Goal: Task Accomplishment & Management: Use online tool/utility

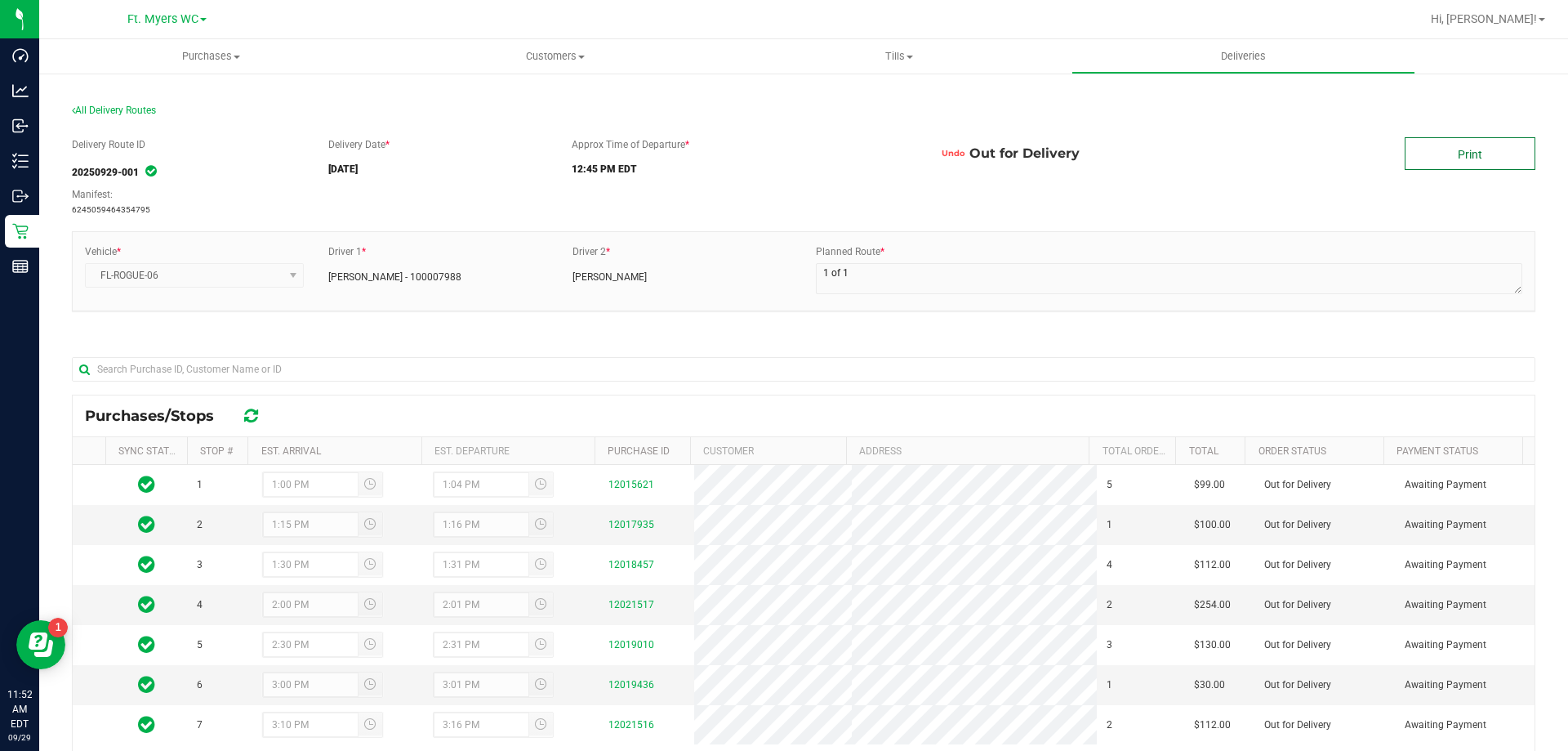
click at [1473, 142] on link "Print" at bounding box center [1470, 153] width 130 height 33
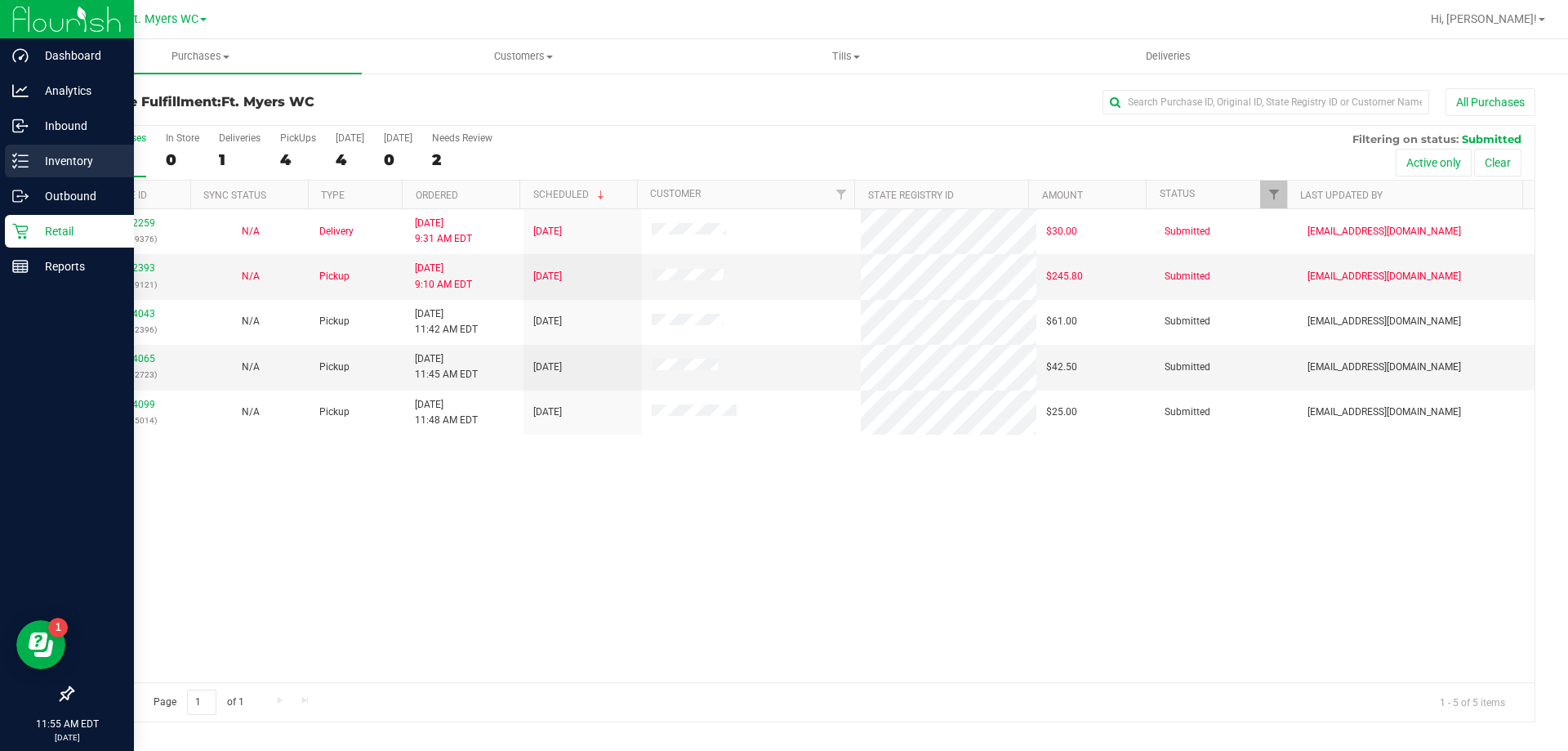
click at [74, 153] on p "Inventory" at bounding box center [78, 161] width 98 height 19
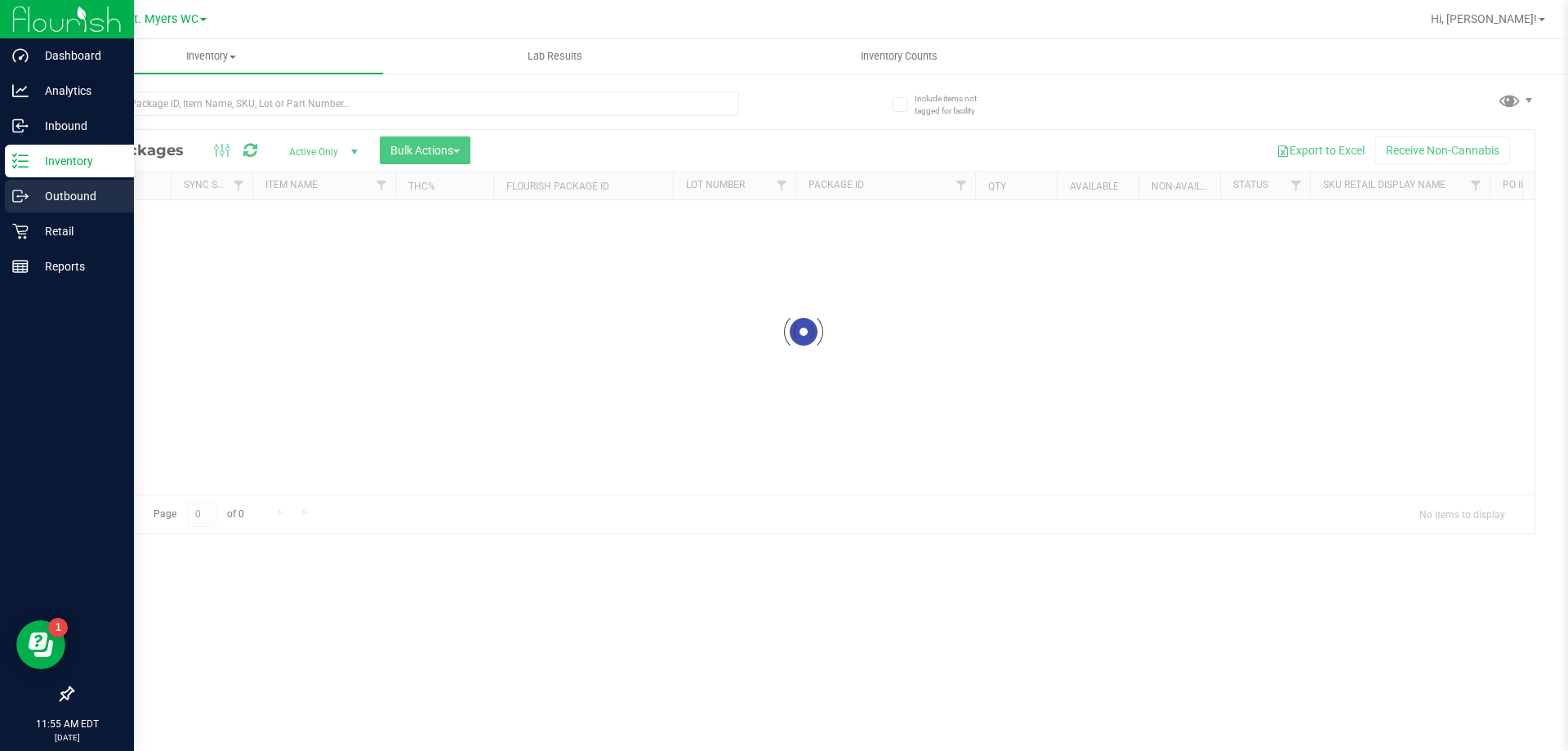
click at [88, 210] on div "Outbound" at bounding box center [69, 196] width 129 height 33
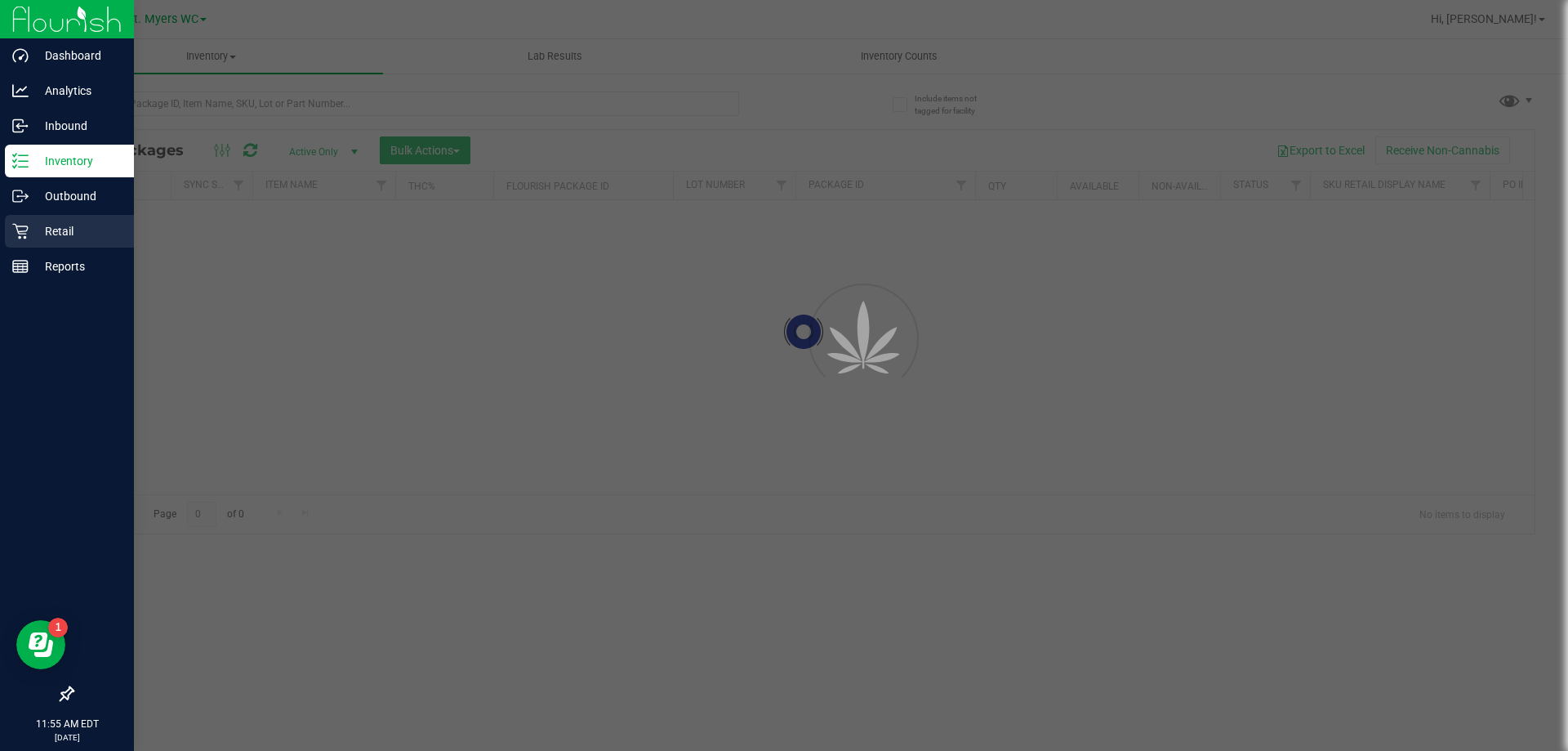
click at [83, 239] on p "Retail" at bounding box center [78, 231] width 98 height 19
click at [83, 236] on p "Retail" at bounding box center [78, 231] width 98 height 19
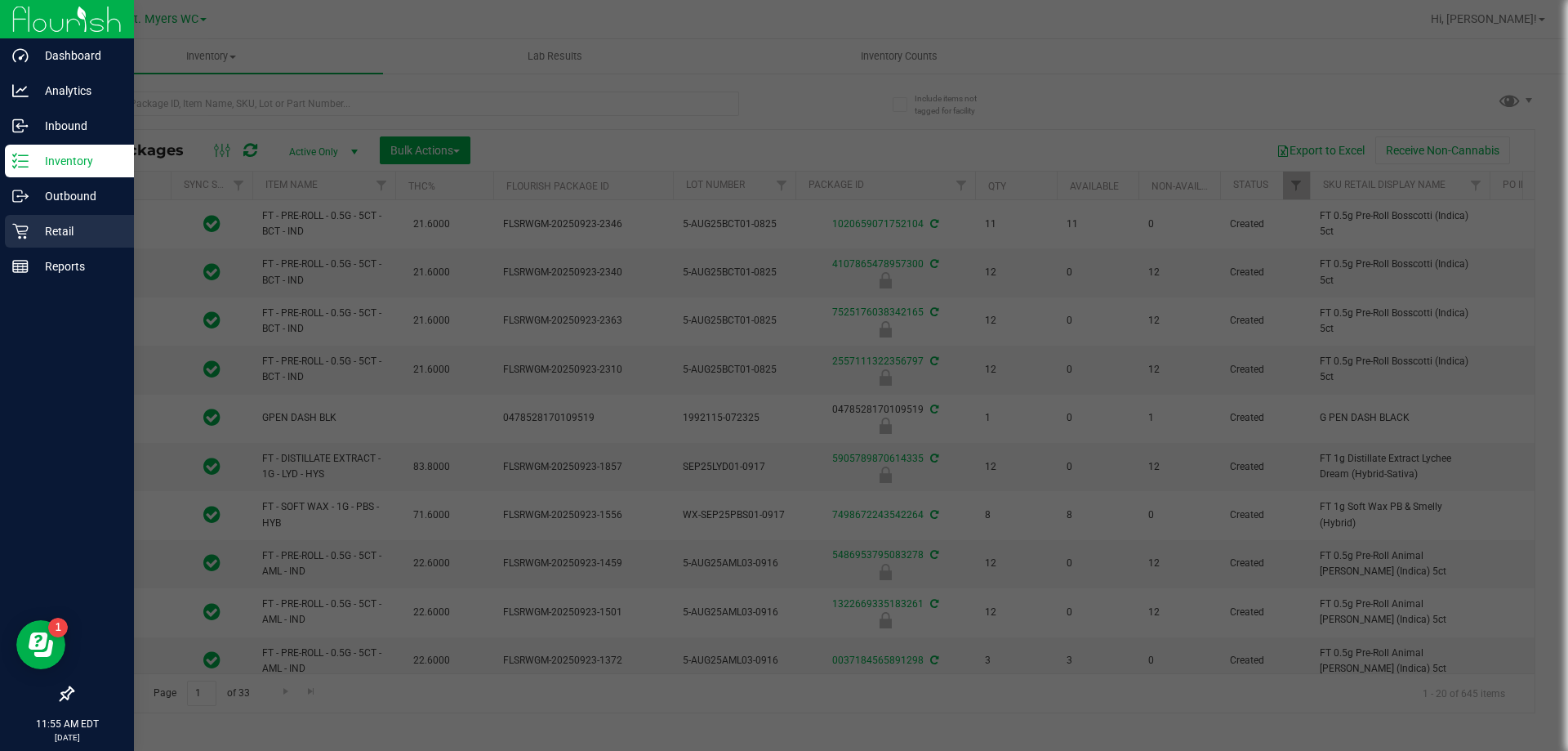
click at [83, 236] on p "Retail" at bounding box center [78, 231] width 98 height 19
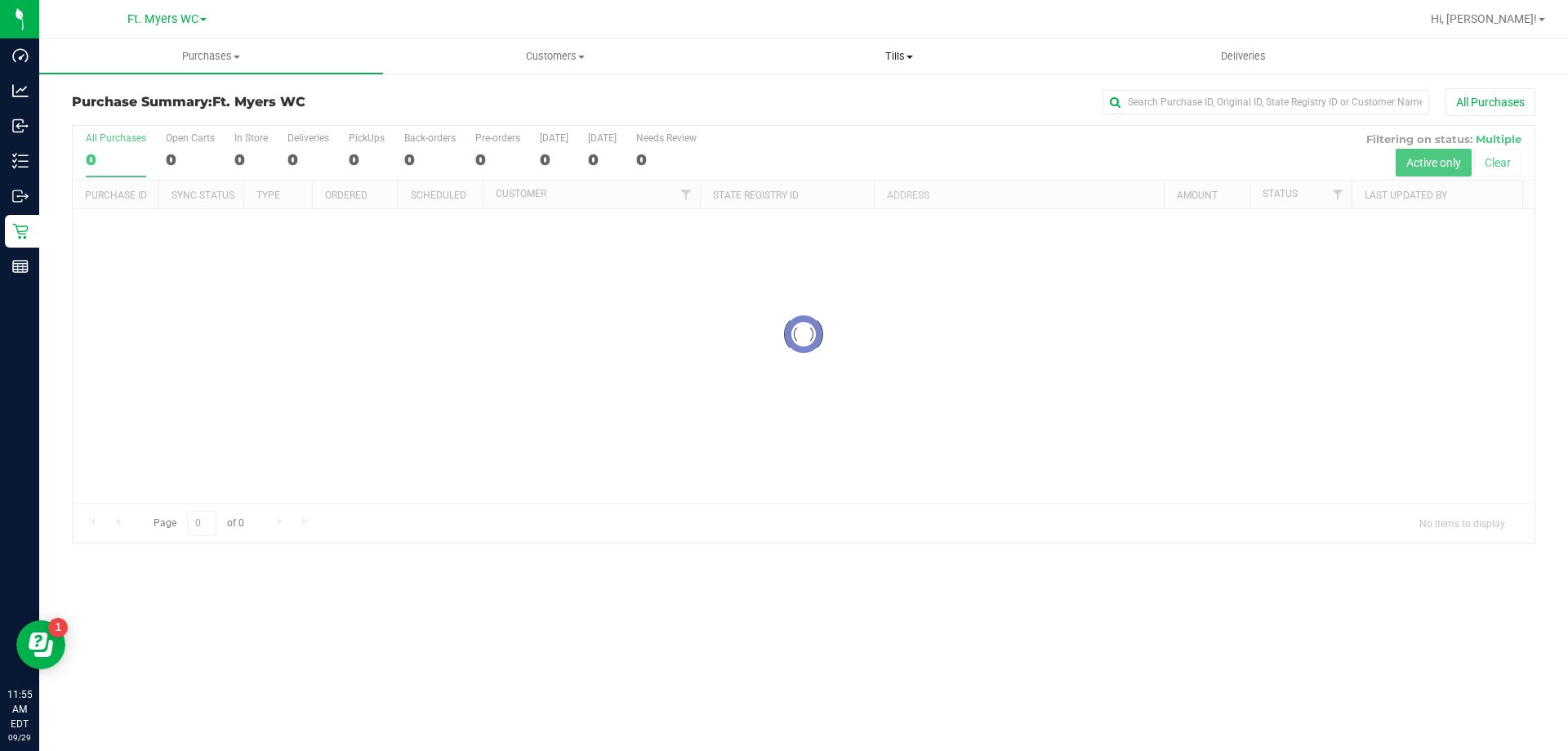
click at [925, 56] on span "Tills" at bounding box center [898, 56] width 343 height 14
click at [865, 100] on li "Manage tills" at bounding box center [898, 98] width 344 height 19
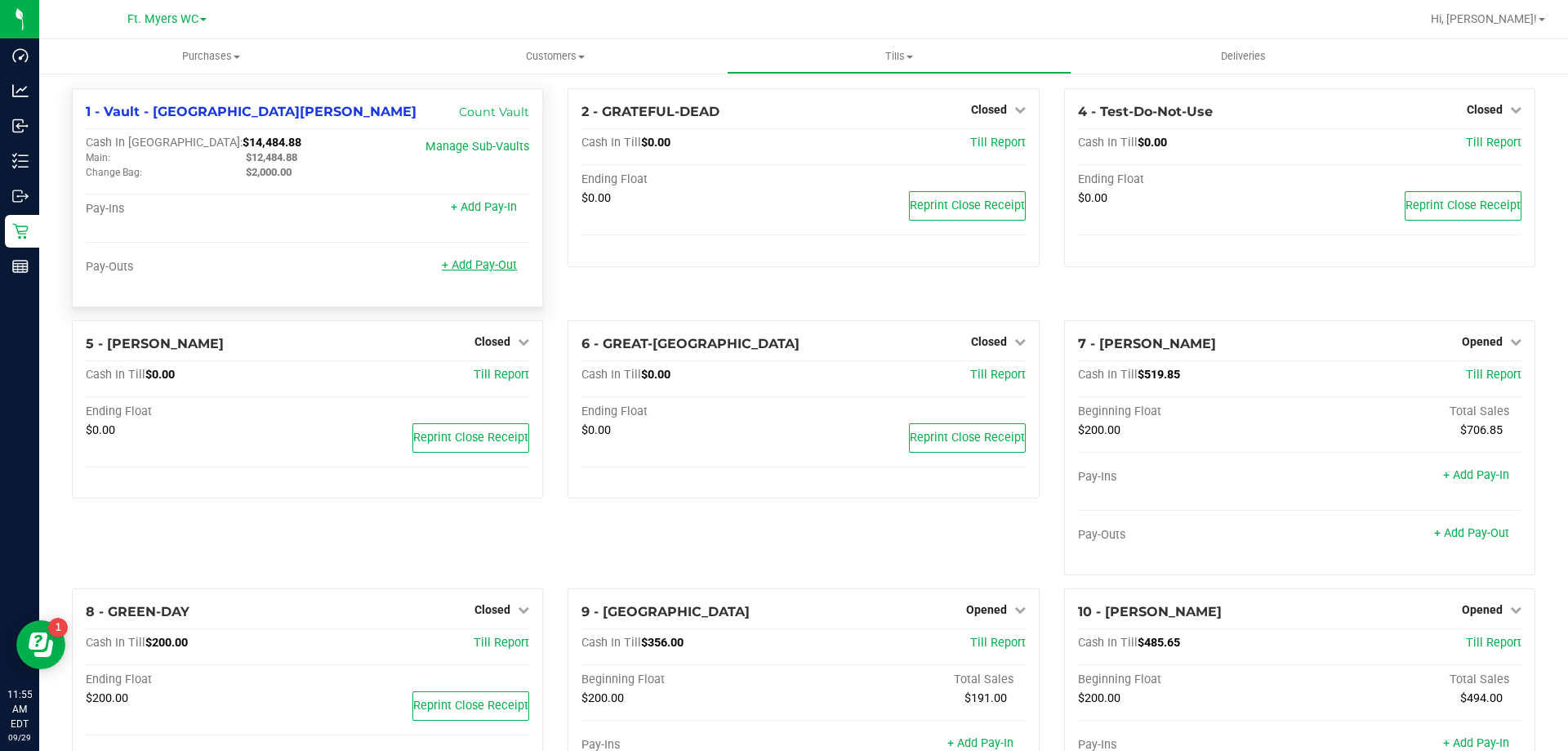
click at [480, 269] on link "+ Add Pay-Out" at bounding box center [480, 265] width 75 height 14
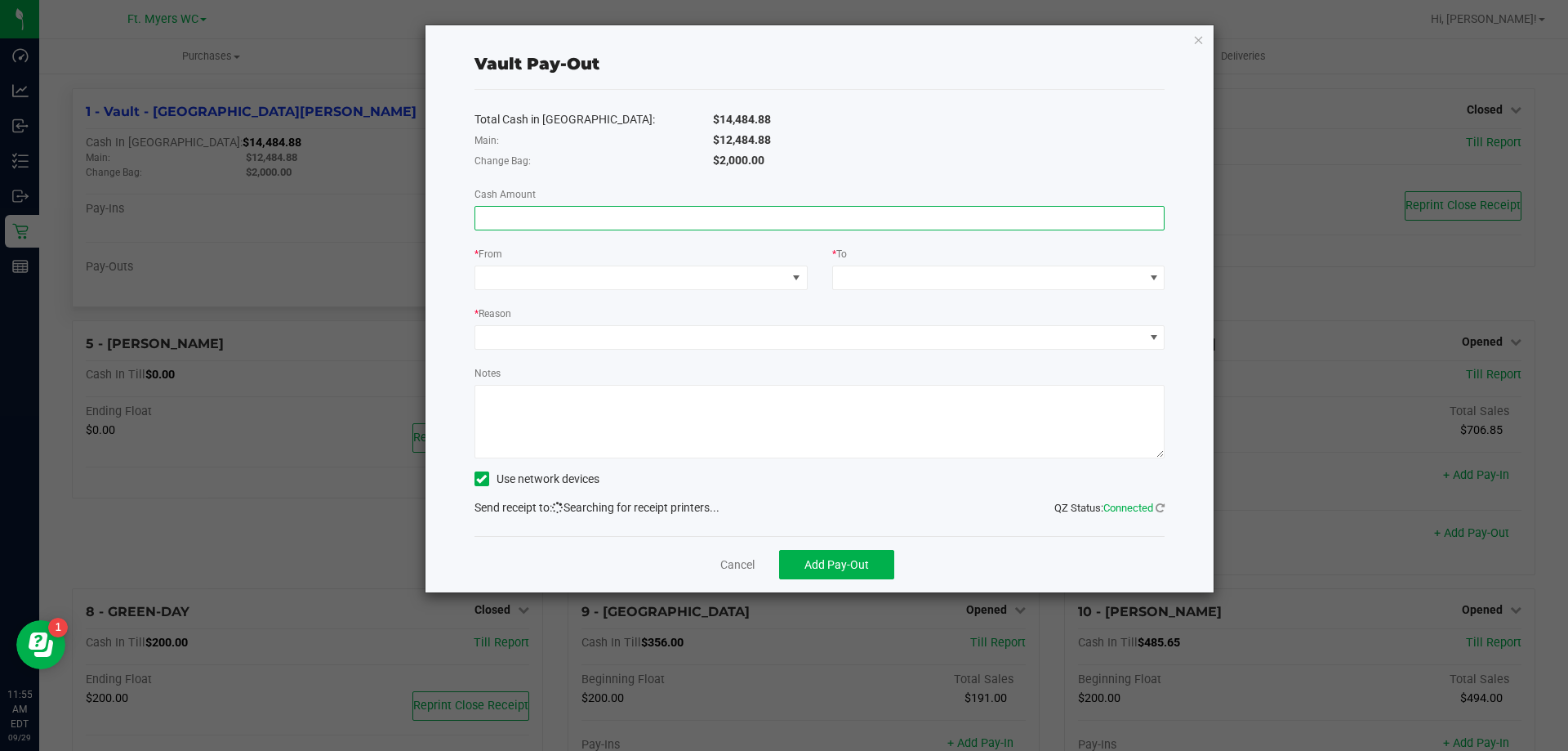
click at [823, 225] on input at bounding box center [820, 218] width 690 height 23
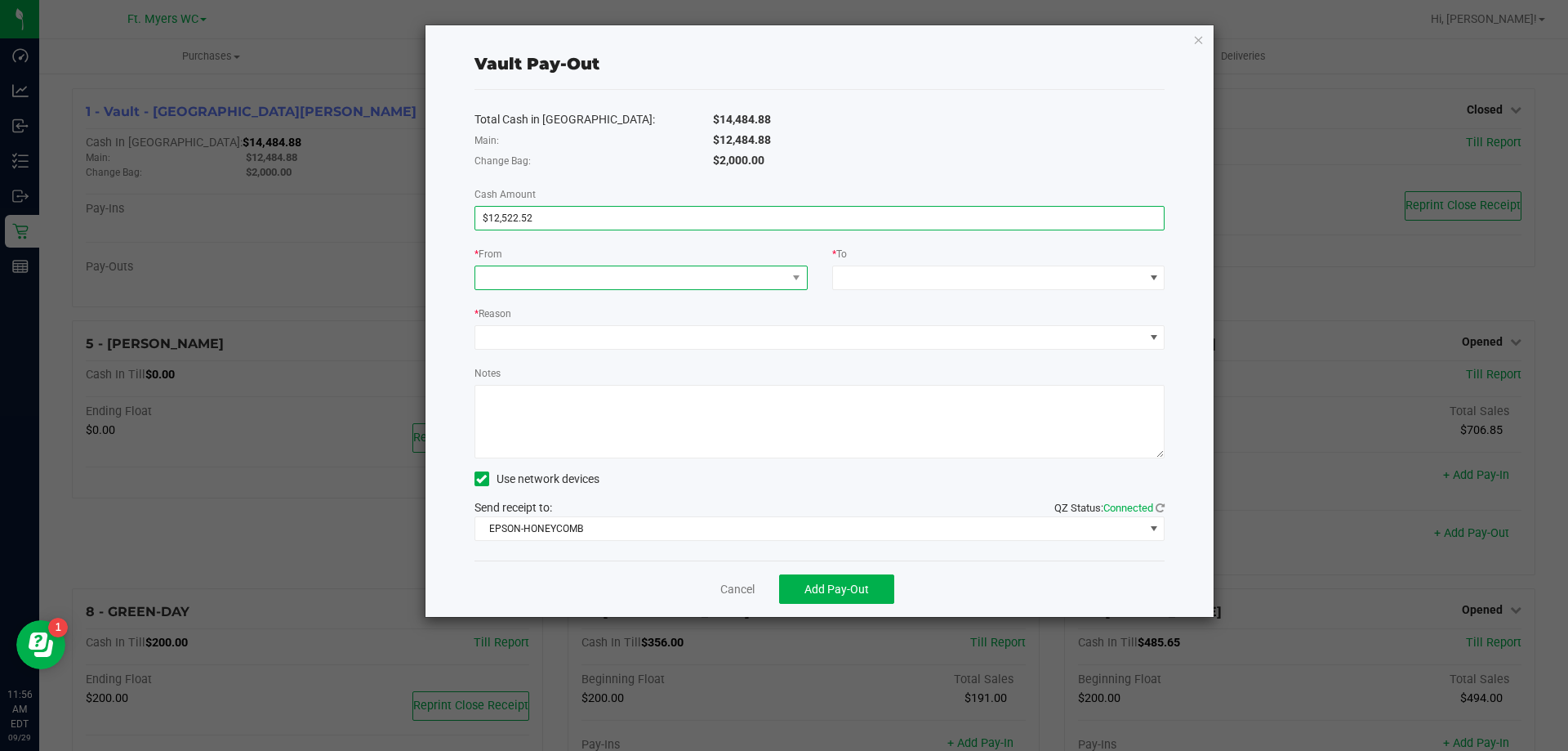
click at [674, 280] on span at bounding box center [631, 278] width 312 height 23
click at [697, 144] on div "Main:" at bounding box center [581, 140] width 238 height 17
drag, startPoint x: 675, startPoint y: 130, endPoint x: 807, endPoint y: 116, distance: 132.7
click at [807, 116] on div "Total Cash in Vault: $14,484.88 Main: $12,484.88 Change Bag: $2,000.00 Cash Amo…" at bounding box center [820, 325] width 691 height 471
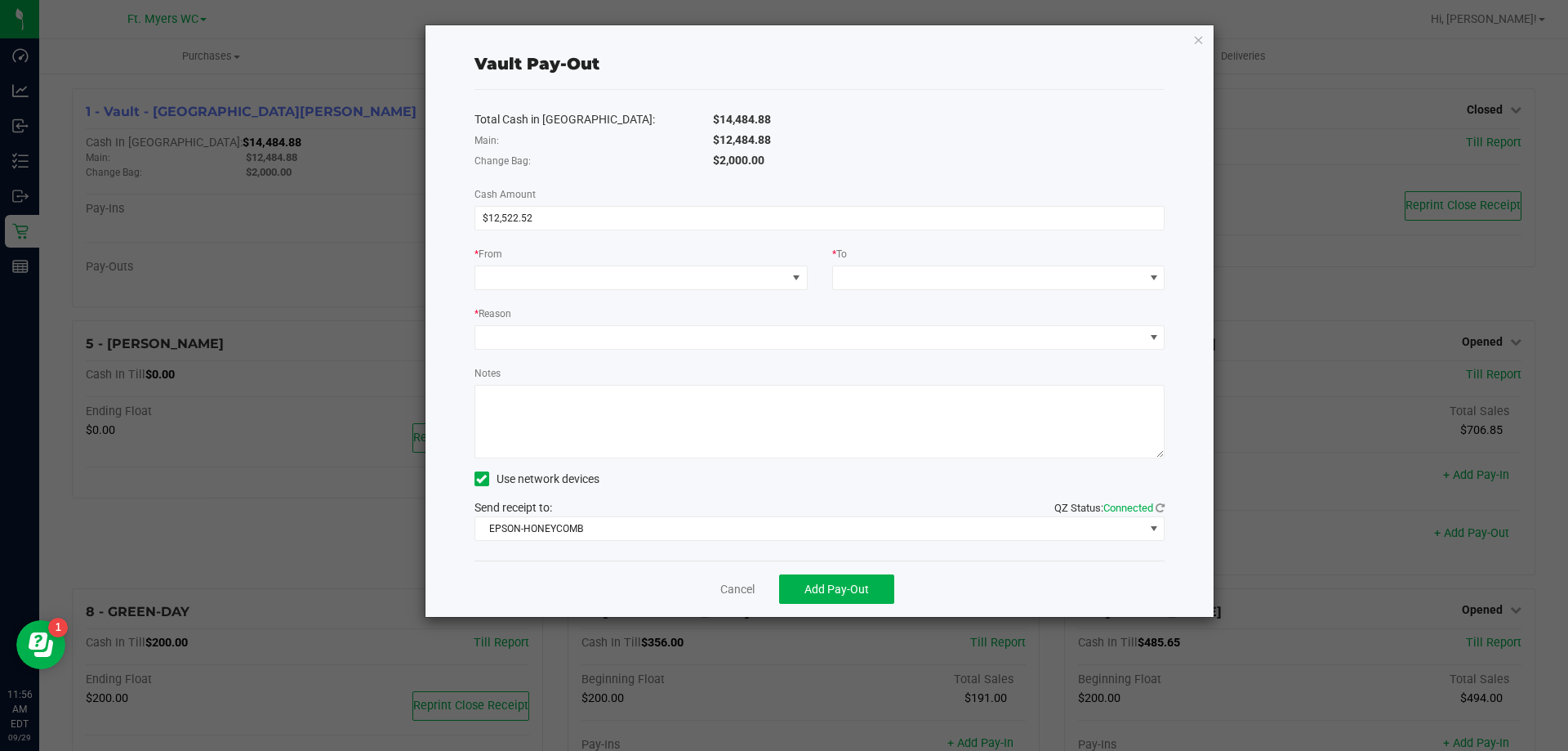
click at [807, 116] on div "$14,484.88" at bounding box center [939, 120] width 477 height 17
click at [501, 268] on span at bounding box center [631, 278] width 312 height 23
click at [555, 222] on input "12522.52" at bounding box center [820, 218] width 690 height 23
click at [687, 86] on div "Vault Pay-Out" at bounding box center [820, 64] width 691 height 51
click at [614, 279] on span at bounding box center [631, 278] width 312 height 23
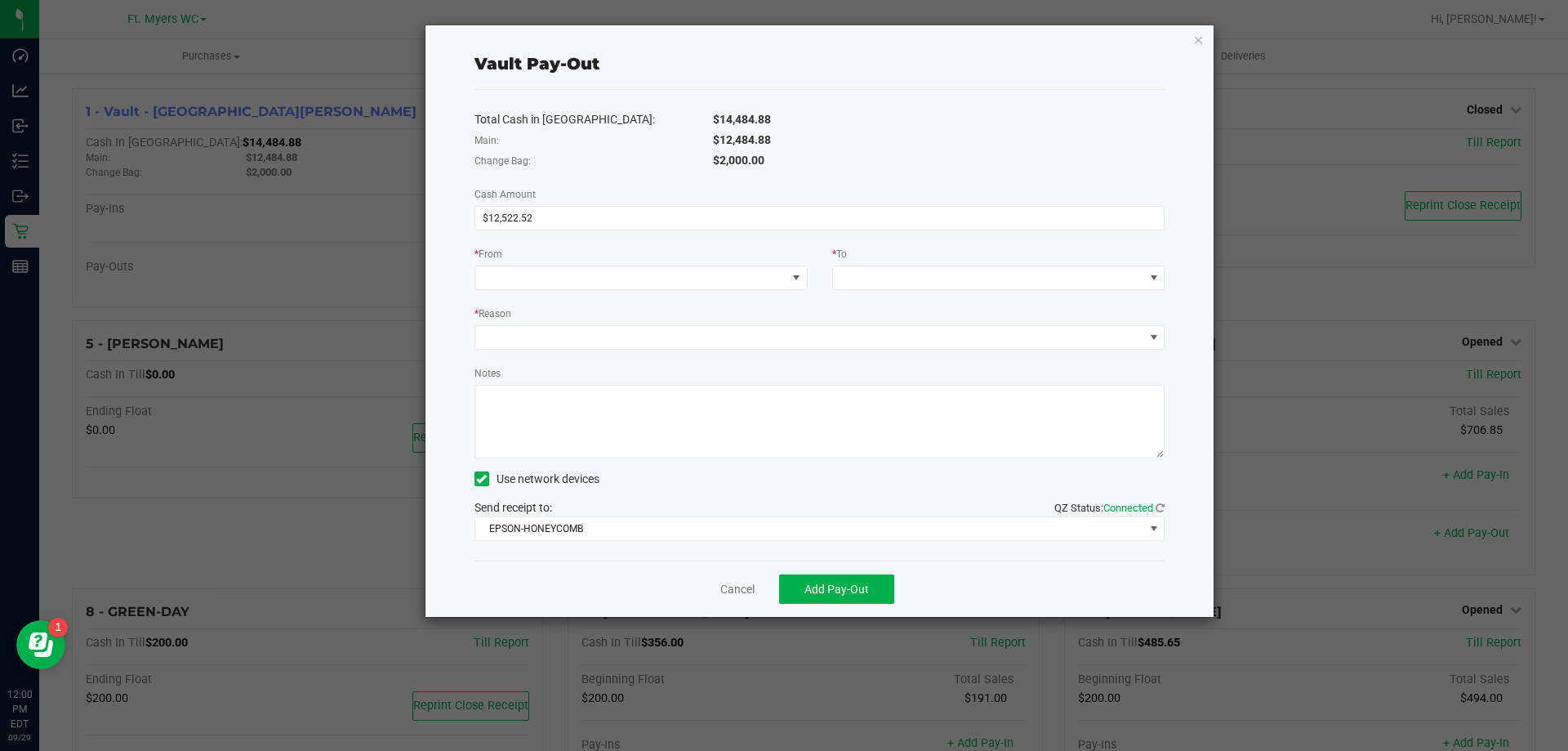
click at [632, 232] on div "Total Cash in Vault: $14,484.88 Main: $12,484.88 Change Bag: $2,000.00 Cash Amo…" at bounding box center [820, 325] width 691 height 471
click at [644, 185] on div "Total Cash in Vault: $14,484.88 Main: $12,484.88 Change Bag: $2,000.00 Cash Amo…" at bounding box center [820, 325] width 691 height 471
drag, startPoint x: 676, startPoint y: 203, endPoint x: 669, endPoint y: 207, distance: 8.1
click at [669, 207] on div "Total Cash in Vault: $14,484.88 Main: $12,484.88 Change Bag: $2,000.00 Cash Amo…" at bounding box center [820, 325] width 691 height 471
click at [668, 166] on div "Change Bag:" at bounding box center [581, 160] width 238 height 17
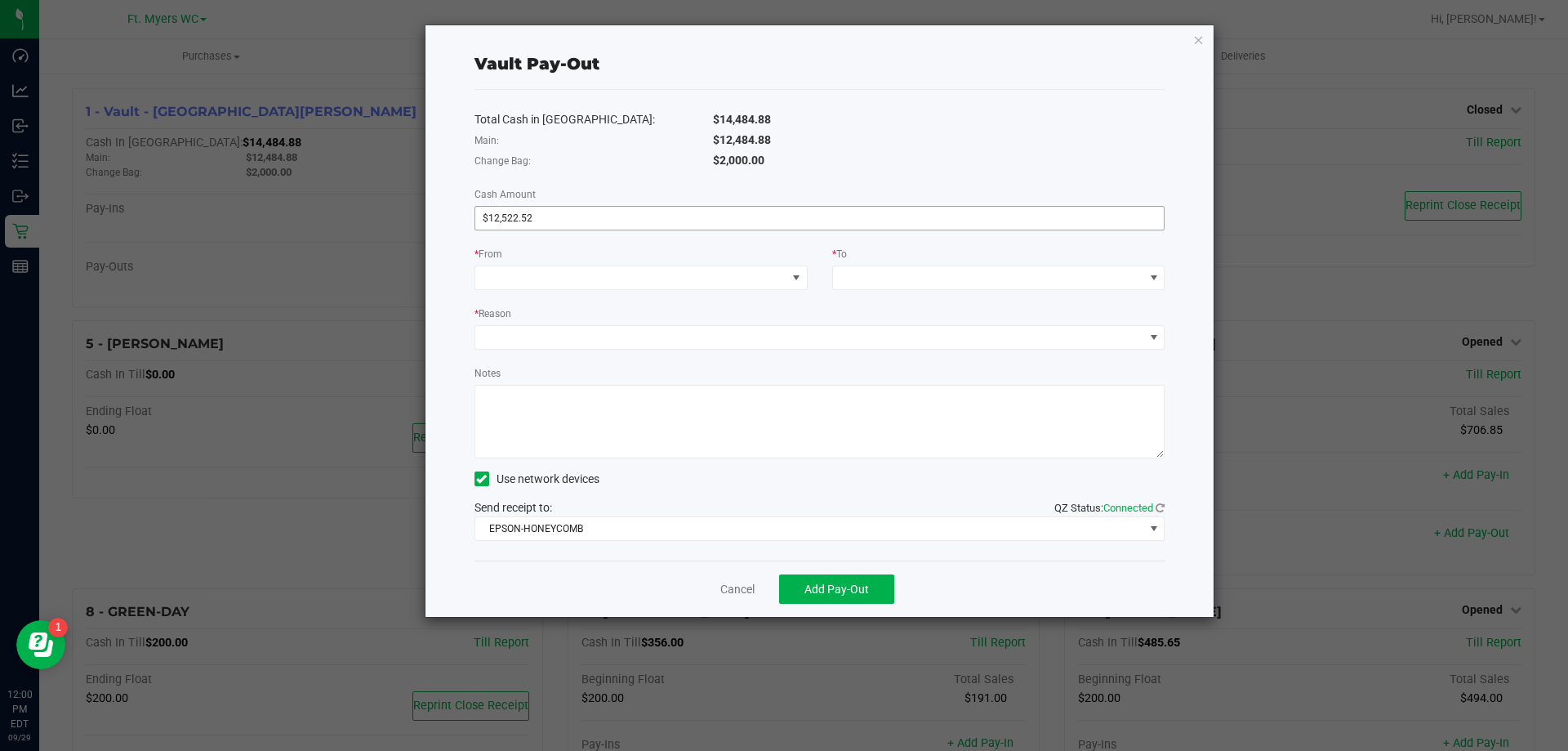
type input "12522.52"
click at [623, 224] on input "12522.52" at bounding box center [820, 218] width 690 height 23
click at [636, 217] on input "12522.52" at bounding box center [820, 218] width 690 height 23
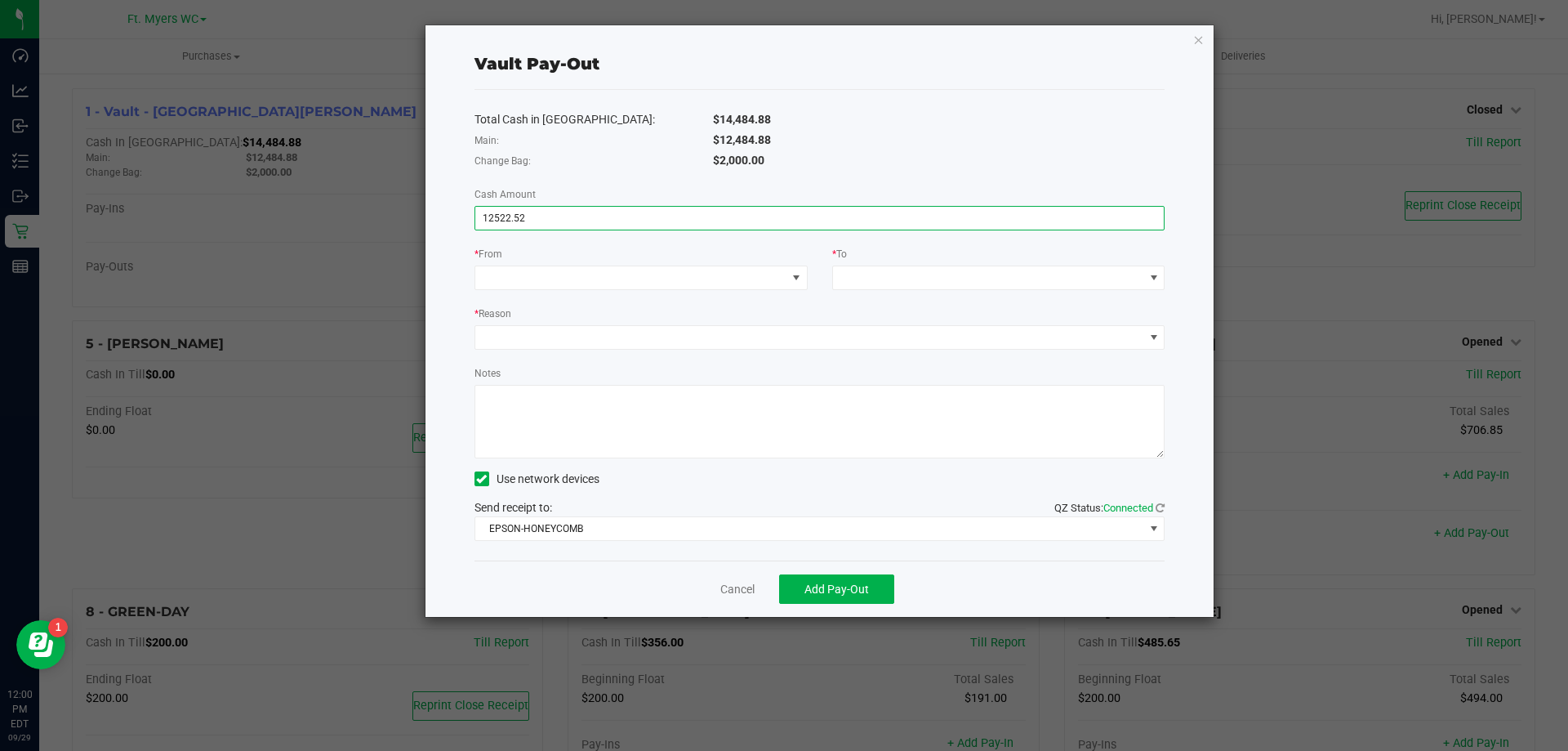
click at [636, 217] on input "12522.52" at bounding box center [820, 218] width 690 height 23
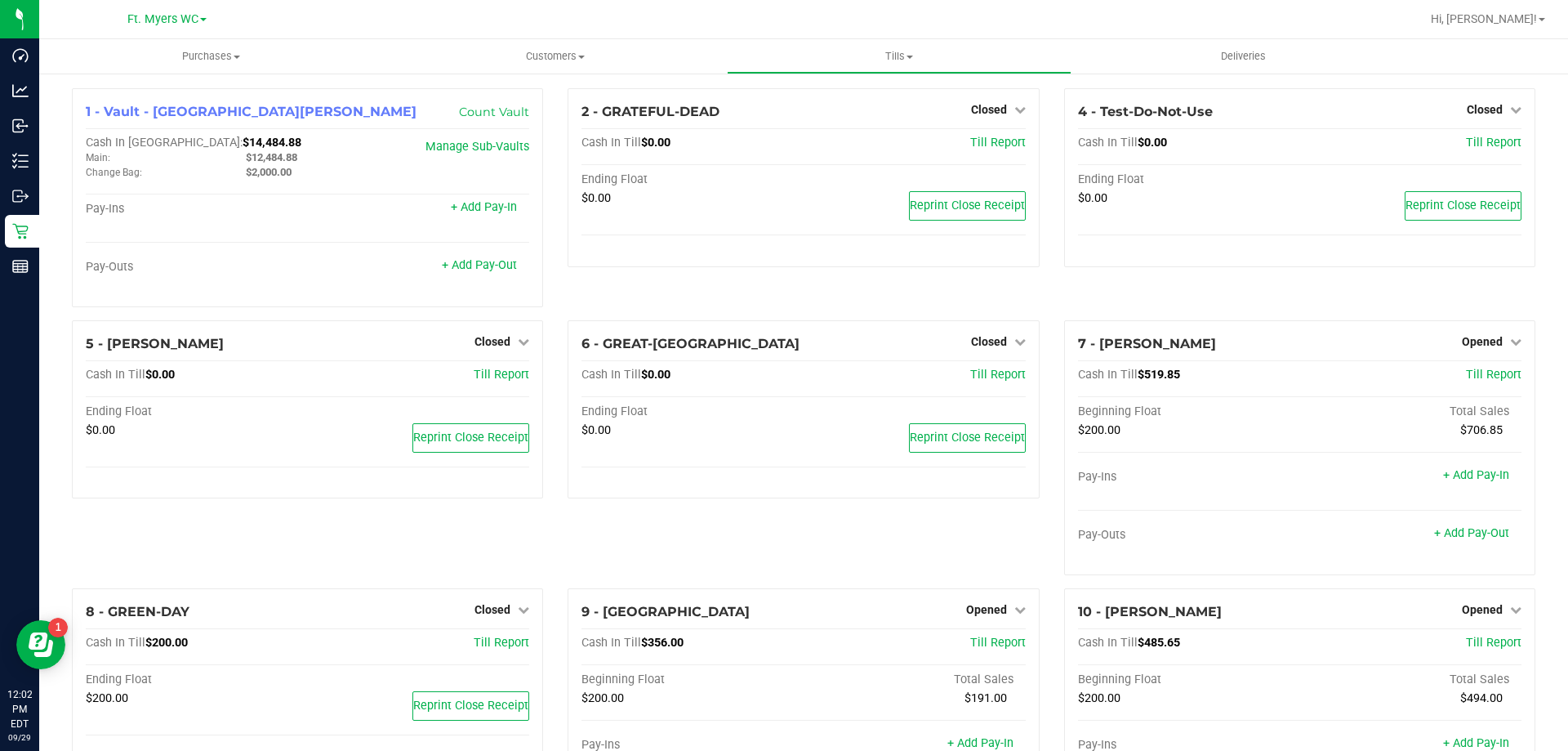
scroll to position [82, 0]
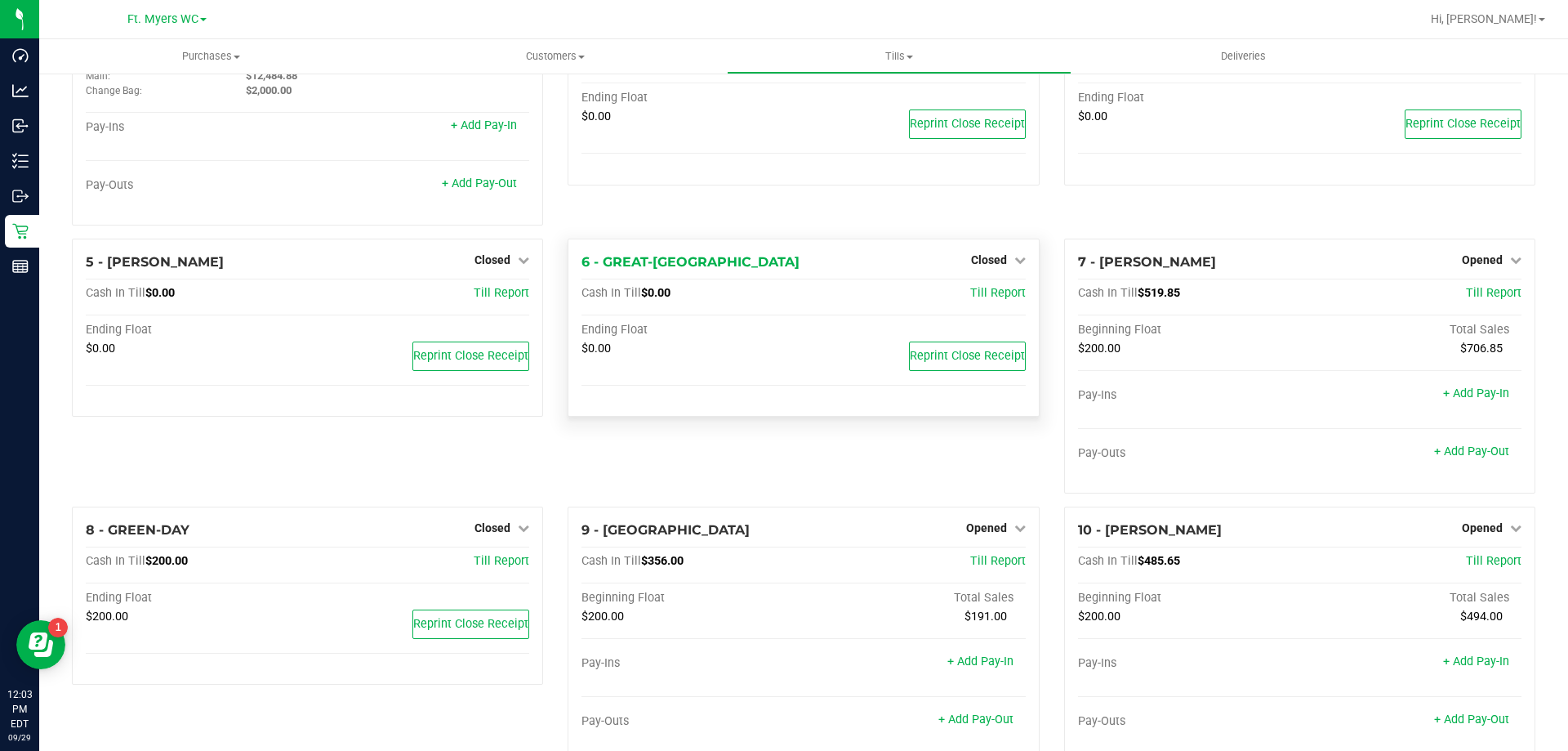
drag, startPoint x: 619, startPoint y: 314, endPoint x: 843, endPoint y: 305, distance: 224.2
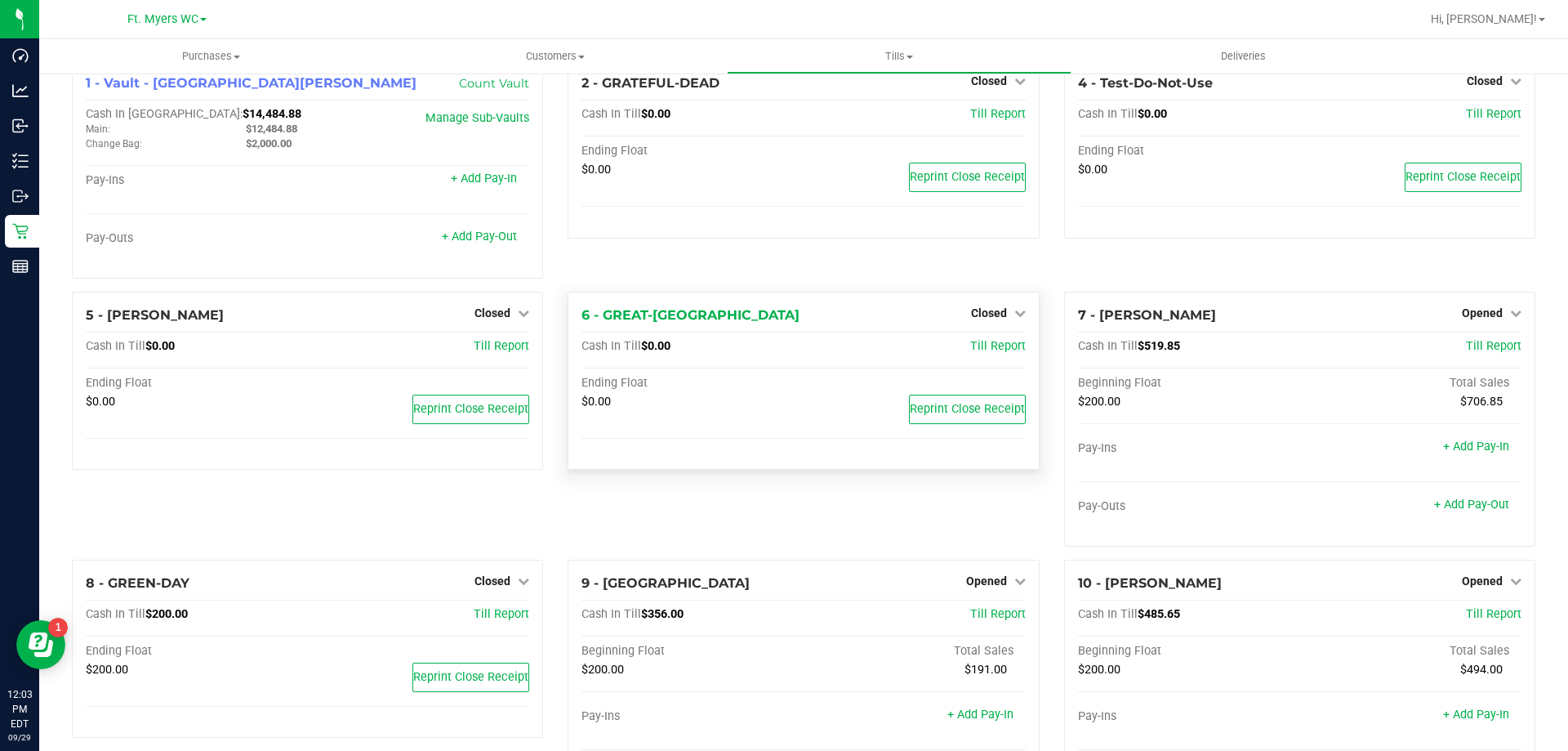
scroll to position [0, 0]
